Goal: Check status: Check status

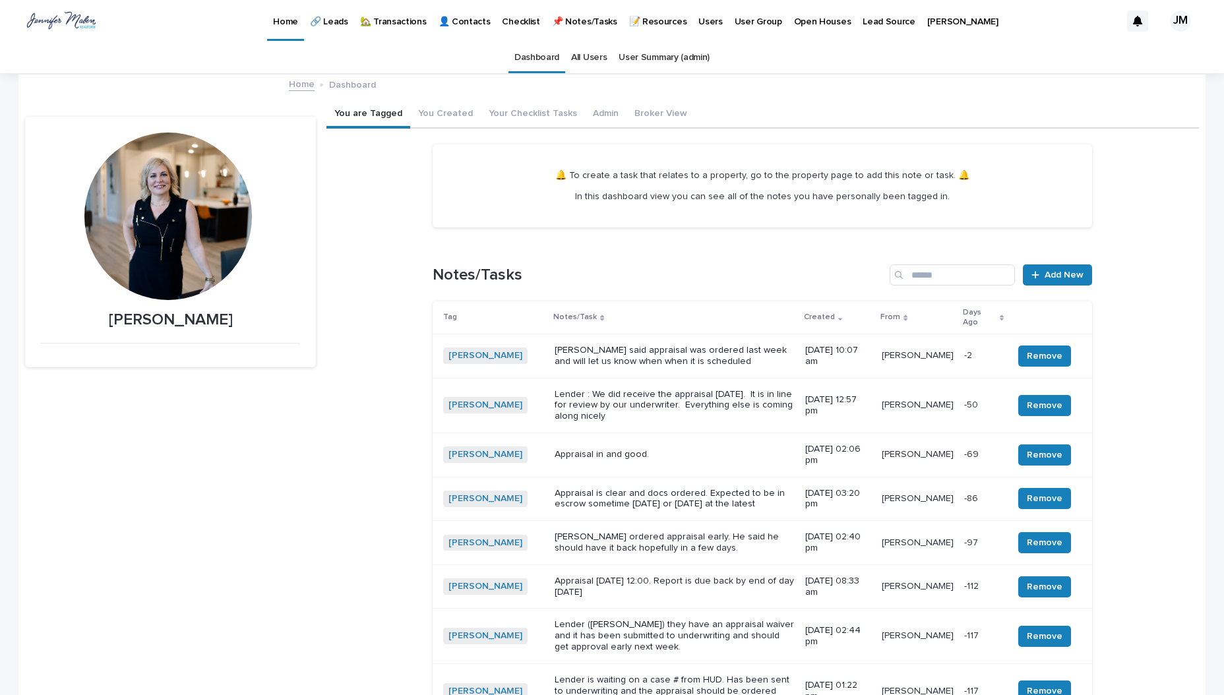
click at [394, 22] on p "🏡 Transactions" at bounding box center [393, 14] width 67 height 28
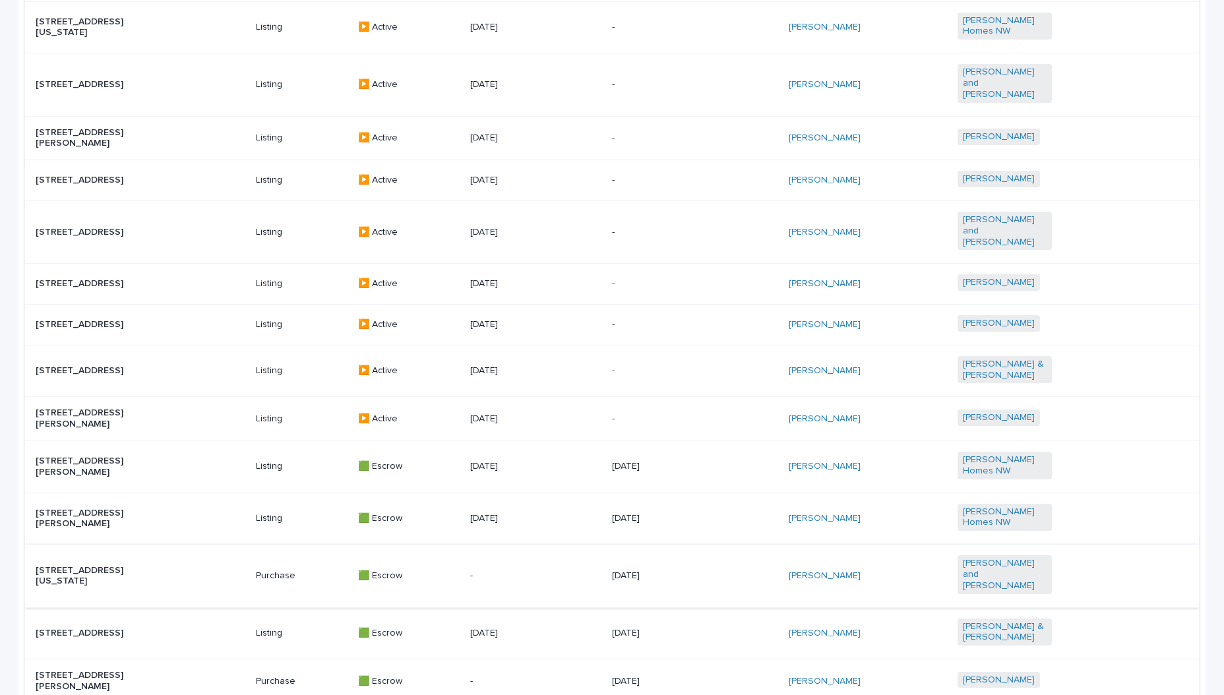
scroll to position [593, 0]
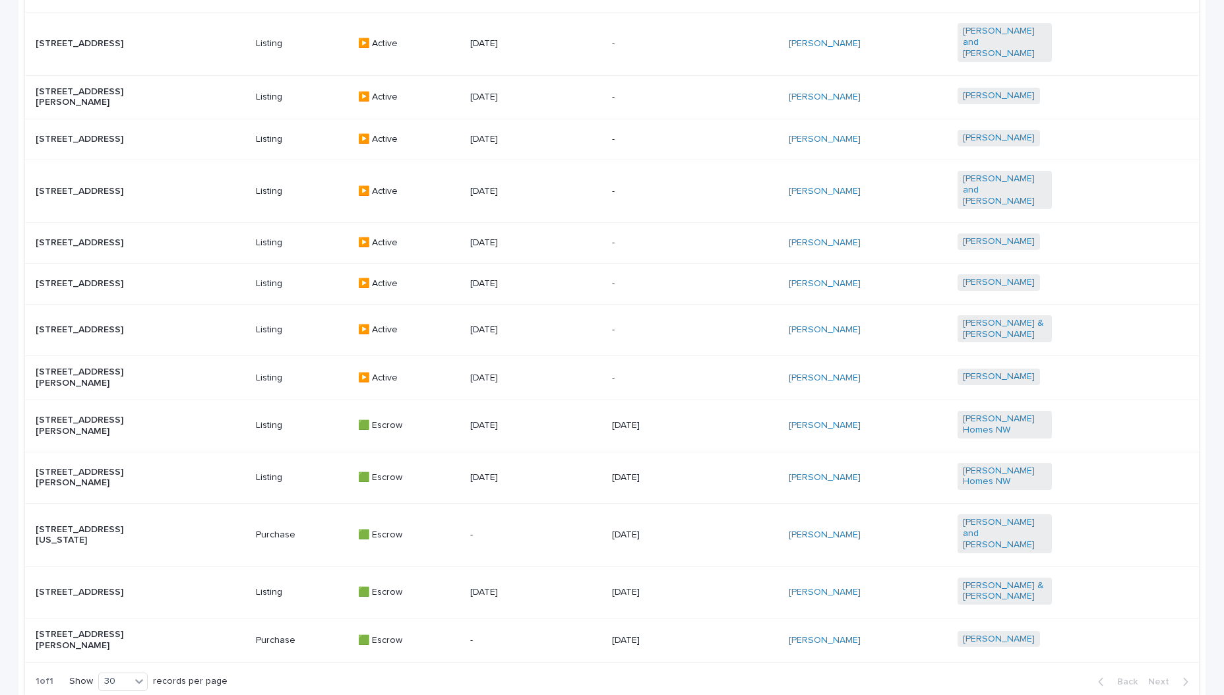
click at [82, 489] on p "[STREET_ADDRESS][PERSON_NAME]" at bounding box center [83, 478] width 94 height 22
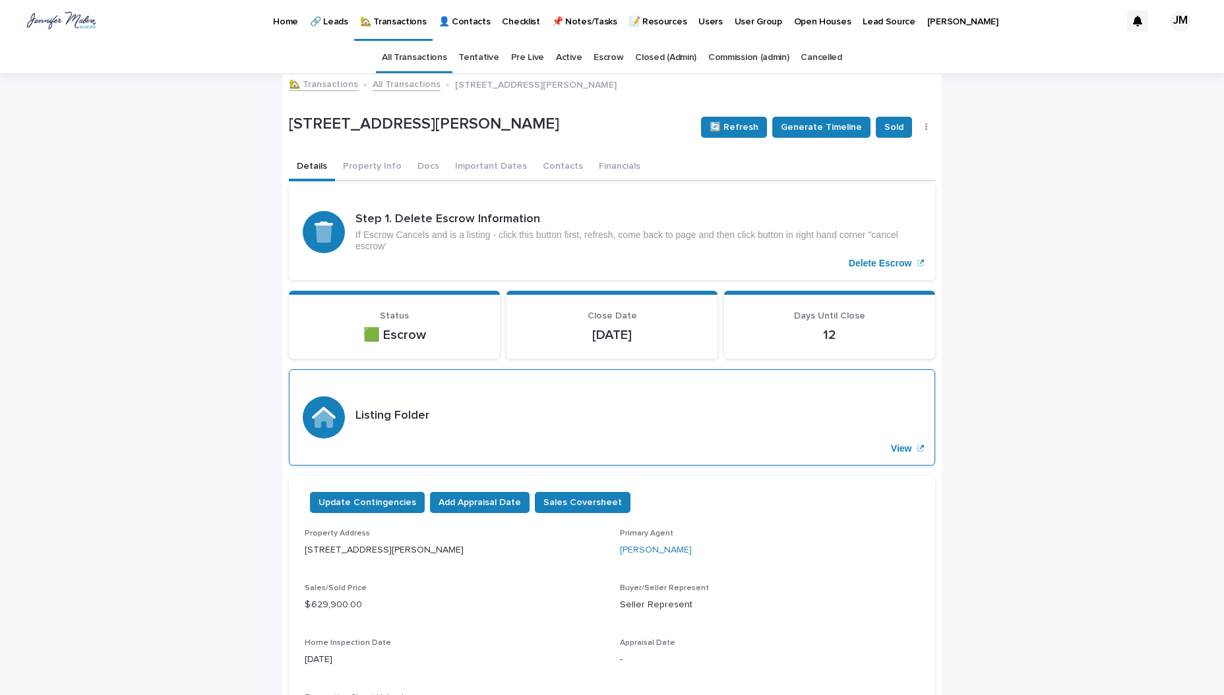
scroll to position [396, 0]
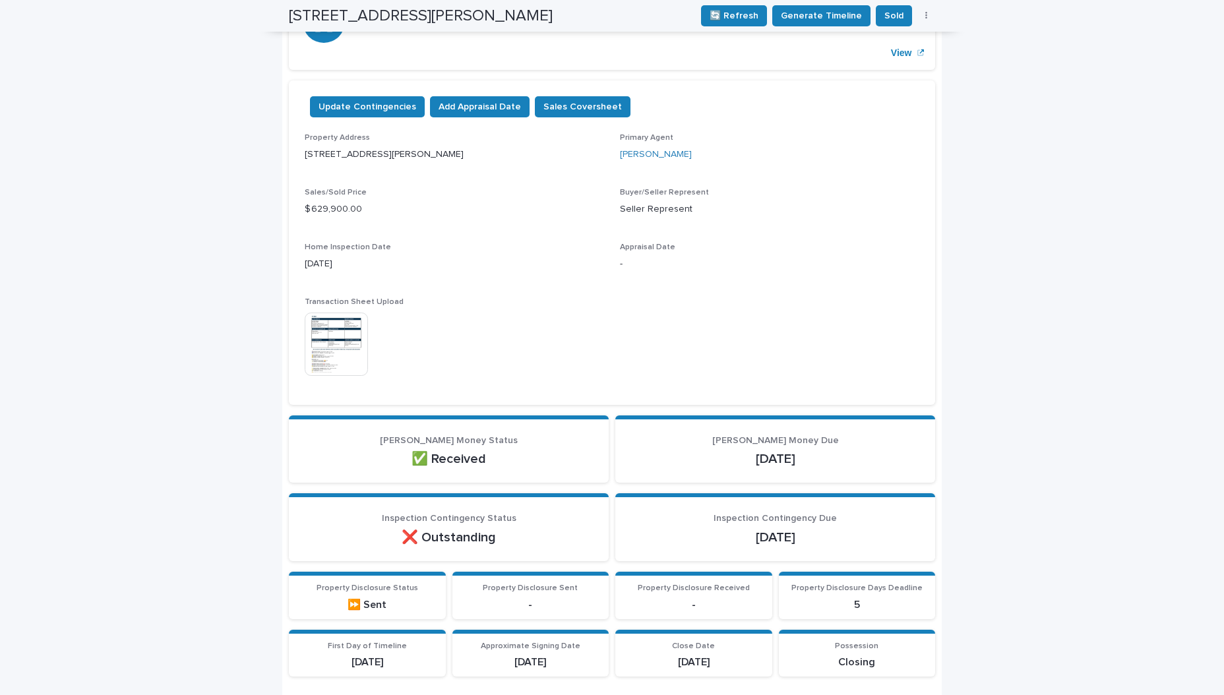
click at [334, 349] on img at bounding box center [336, 344] width 63 height 63
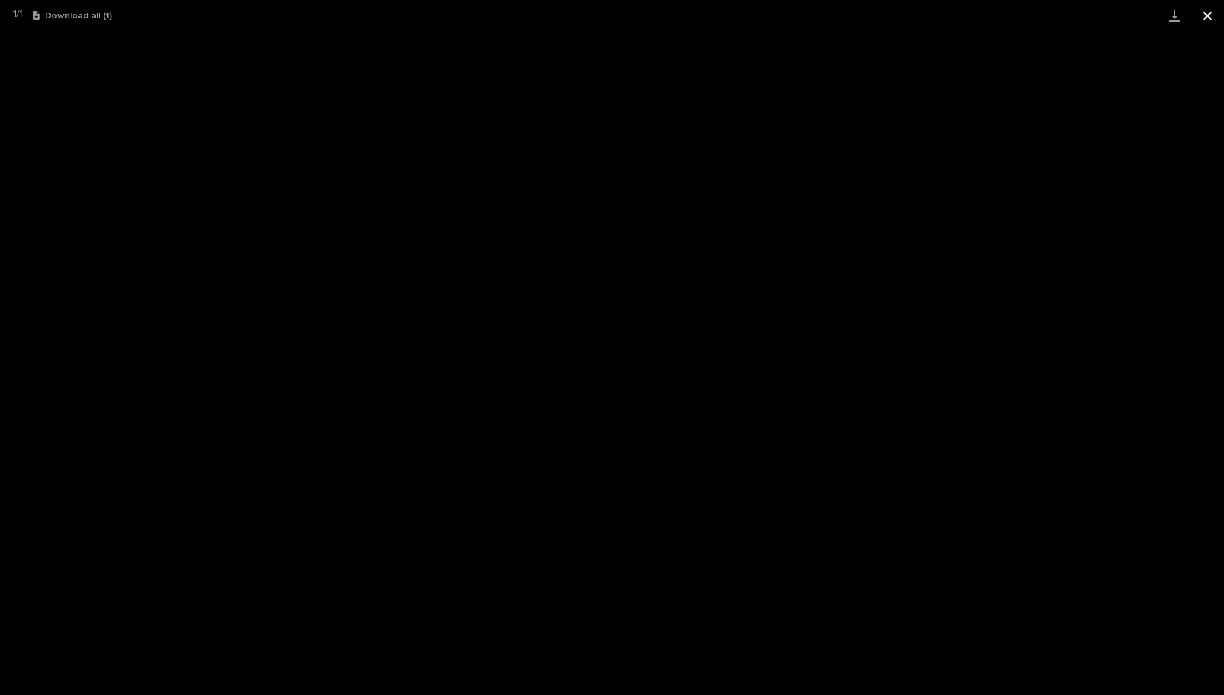
click at [1209, 20] on button "Close gallery" at bounding box center [1207, 15] width 33 height 31
